Goal: Information Seeking & Learning: Learn about a topic

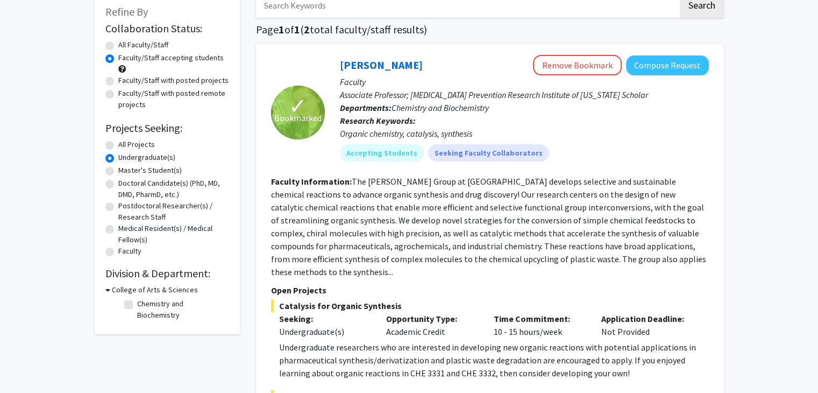
scroll to position [62, 0]
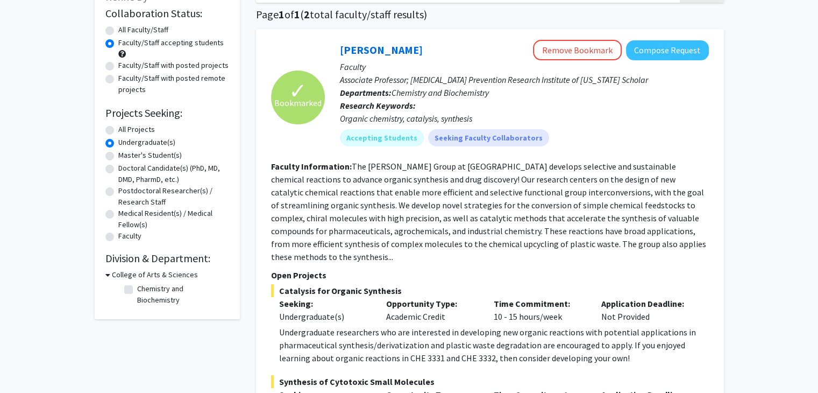
scroll to position [79, 0]
click at [138, 27] on label "All Faculty/Staff" at bounding box center [143, 30] width 50 height 11
click at [125, 27] on input "All Faculty/Staff" at bounding box center [121, 28] width 7 height 7
radio input "true"
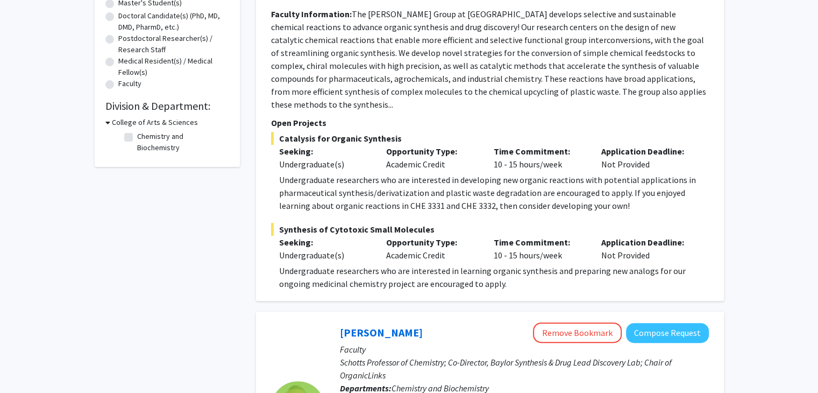
scroll to position [227, 0]
